Goal: Information Seeking & Learning: Learn about a topic

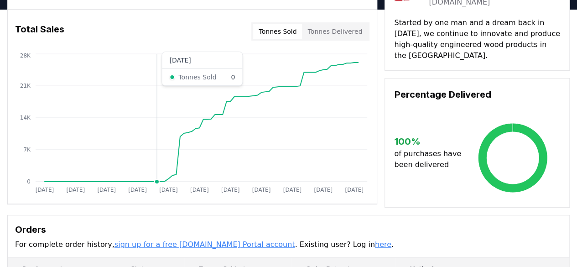
scroll to position [59, 0]
click at [343, 32] on button "Tonnes Delivered" at bounding box center [335, 32] width 66 height 15
click at [285, 32] on button "Tonnes Sold" at bounding box center [277, 32] width 49 height 15
click at [349, 25] on button "Tonnes Delivered" at bounding box center [335, 32] width 66 height 15
click at [295, 27] on button "Tonnes Sold" at bounding box center [277, 32] width 49 height 15
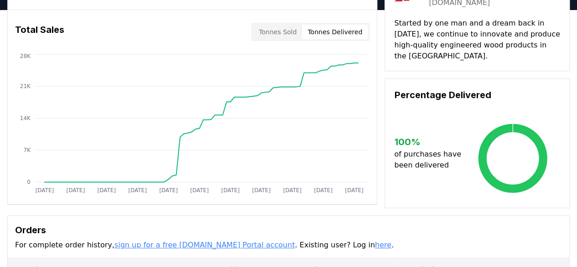
click at [336, 27] on button "Tonnes Delivered" at bounding box center [335, 32] width 66 height 15
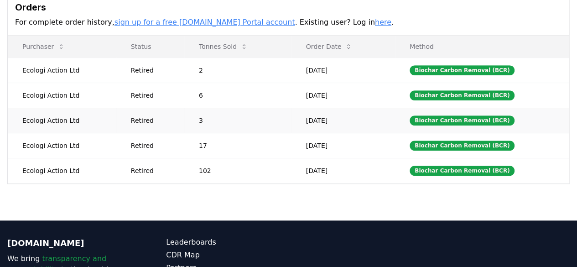
scroll to position [267, 0]
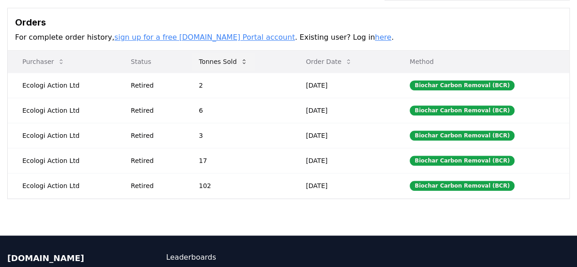
click at [234, 61] on button "Tonnes Sold" at bounding box center [222, 61] width 63 height 18
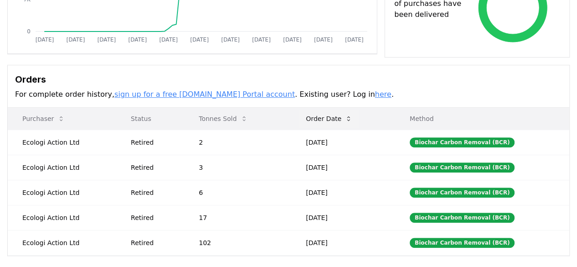
scroll to position [0, 0]
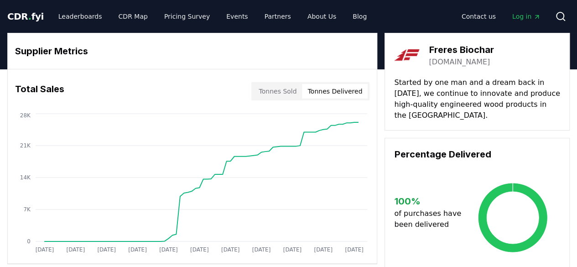
click at [21, 11] on span "CDR . fyi" at bounding box center [25, 16] width 36 height 11
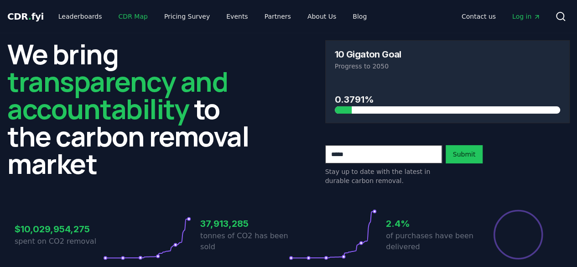
click at [125, 14] on link "CDR Map" at bounding box center [133, 16] width 44 height 16
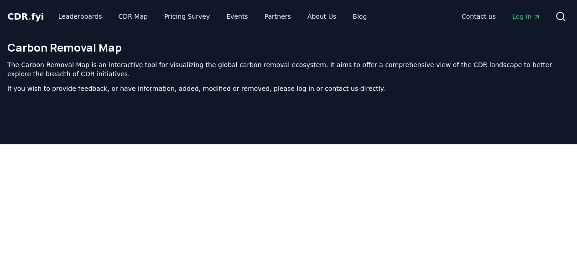
scroll to position [257, 0]
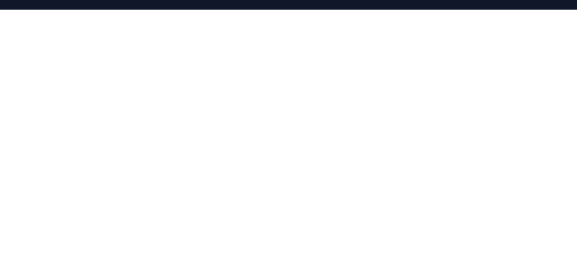
scroll to position [132, 0]
